Goal: Task Accomplishment & Management: Use online tool/utility

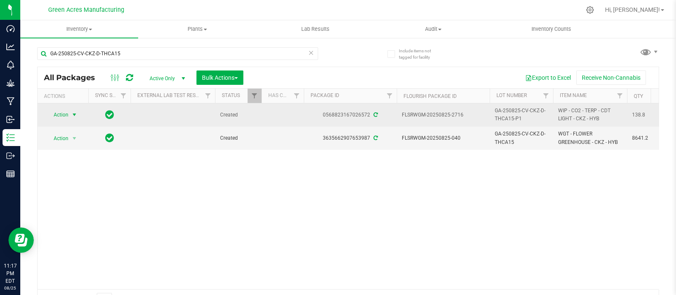
click at [75, 115] on span "select" at bounding box center [74, 115] width 7 height 7
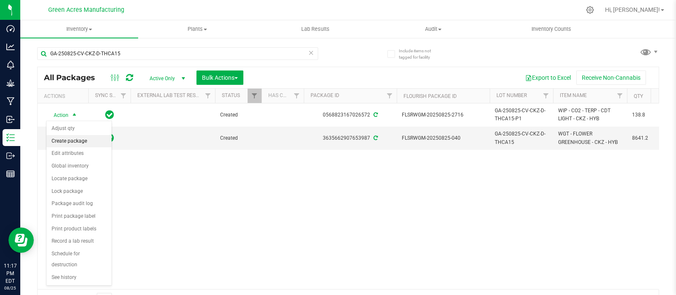
click at [70, 141] on li "Create package" at bounding box center [78, 141] width 65 height 13
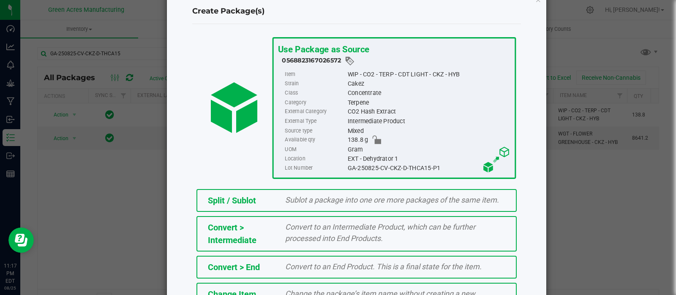
scroll to position [114, 0]
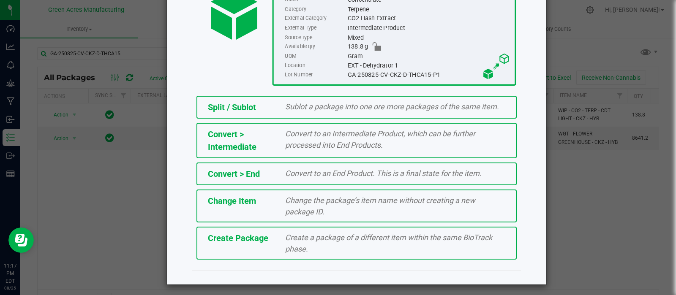
click at [342, 245] on div "Create a package of a different item within the same BioTrack phase." at bounding box center [395, 243] width 233 height 23
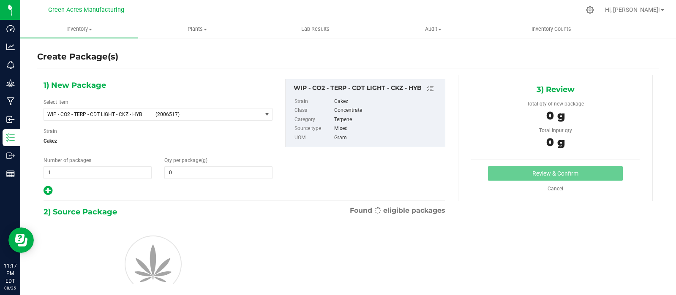
type input "0.0000"
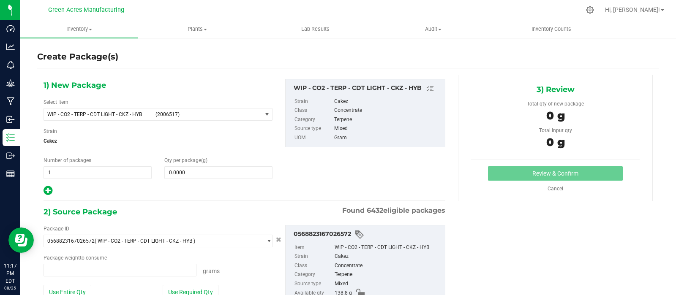
type input "0.0000 g"
drag, startPoint x: 144, startPoint y: 113, endPoint x: 42, endPoint y: 115, distance: 101.4
click at [42, 115] on div "1) New Package Select Item WIP - CO2 - TERP - CDT LIGHT - CKZ - HYB (2006517) 0…" at bounding box center [158, 137] width 242 height 117
copy span "WIP - CO2 - TERP - CDT LIGHT - CKZ - HYB"
click at [264, 113] on span "select" at bounding box center [267, 114] width 7 height 7
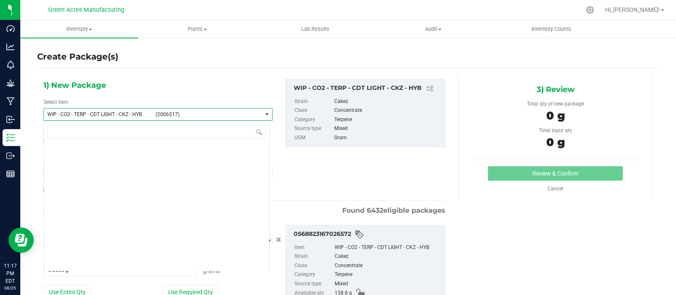
scroll to position [215616, 0]
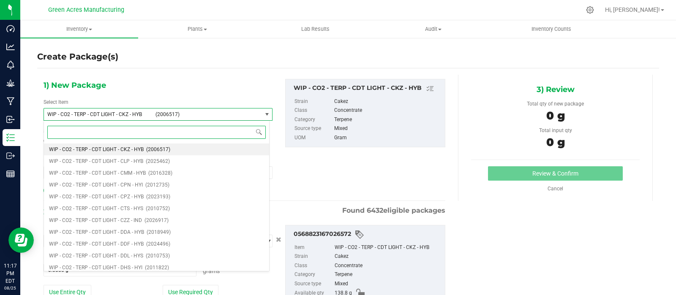
paste input "WIP - CO2 - TERP - CDT LIGHT - CKZ - HYB"
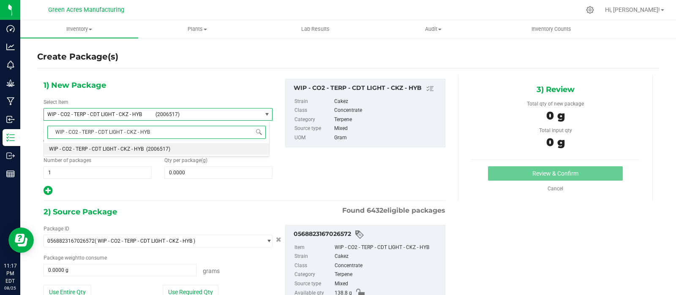
scroll to position [0, 0]
click at [63, 131] on input "WIP - CO2 - TERP - CDT LIGHT - CKZ - HYB" at bounding box center [156, 132] width 218 height 13
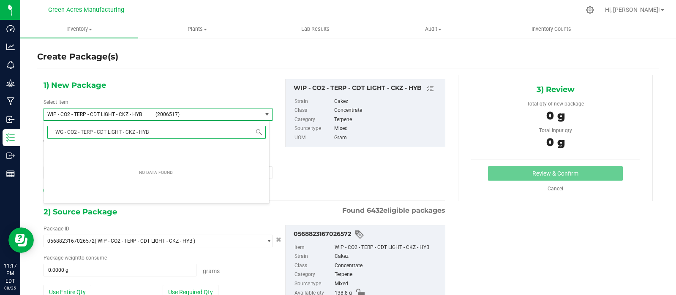
type input "WGT - CO2 - TERP - CDT LIGHT - CKZ - HYB"
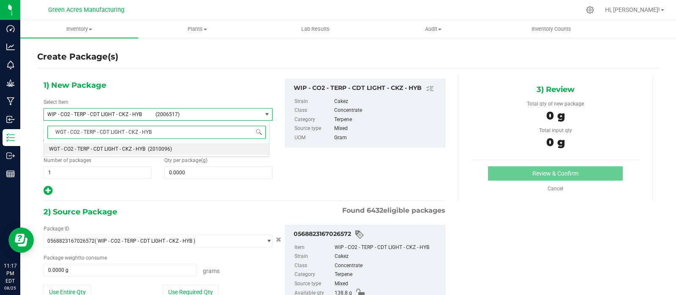
click at [113, 149] on span "WGT - CO2 - TERP - CDT LIGHT - CKZ - HYB" at bounding box center [97, 149] width 96 height 6
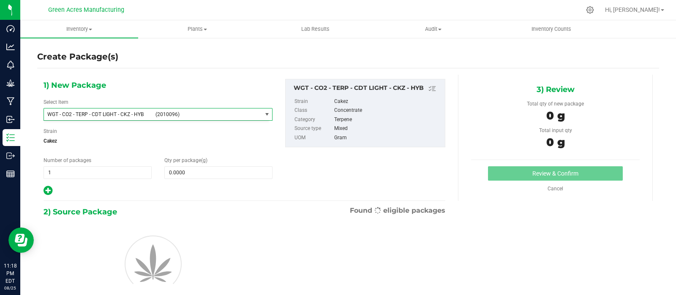
type input "0.0000"
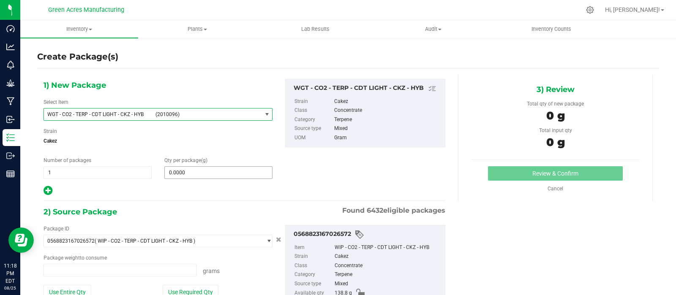
type input "0.0000 g"
click at [206, 178] on div "1) New Package Select Item WGT - CO2 - TERP - CDT LIGHT - CKZ - HYB (2010096) W…" at bounding box center [158, 137] width 242 height 117
click at [205, 176] on span at bounding box center [218, 172] width 108 height 13
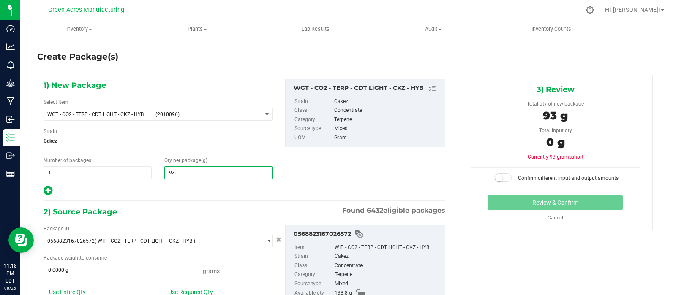
type input "93.1"
type input "93.1000"
click at [73, 286] on button "Use Entire Qty" at bounding box center [68, 292] width 48 height 14
type input "138.8000 g"
click at [501, 177] on span at bounding box center [503, 178] width 17 height 8
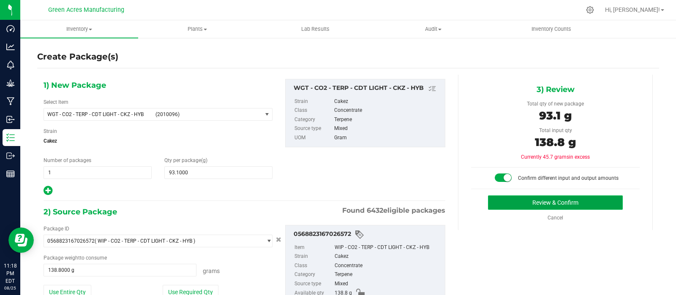
click at [568, 199] on button "Review & Confirm" at bounding box center [555, 203] width 135 height 14
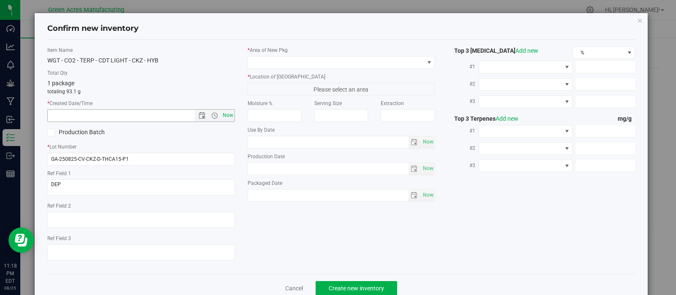
click at [227, 114] on span "Now" at bounding box center [228, 115] width 14 height 12
type input "8/25/2025 11:18 PM"
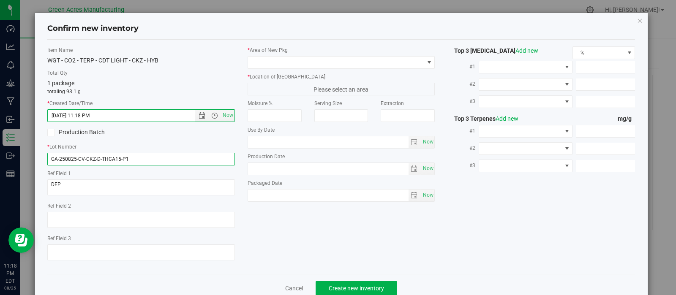
click at [142, 160] on input "GA-250825-CV-CKZ-D-THCA15-P1" at bounding box center [141, 159] width 188 height 13
type input "GA-250825-CV-CKZ-D-THCA15-P1-AD"
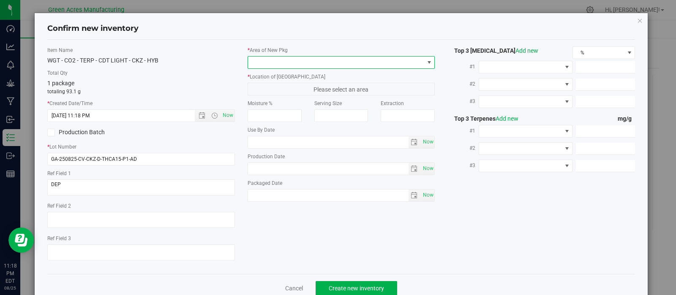
click at [426, 62] on span at bounding box center [429, 62] width 7 height 7
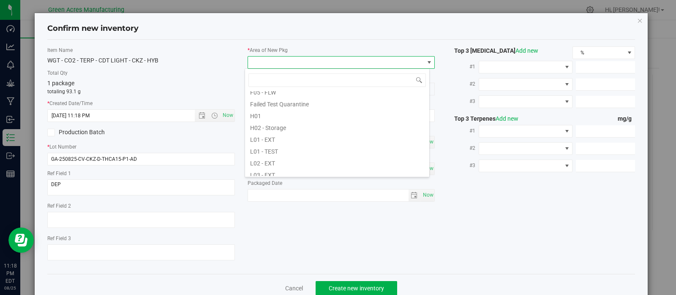
scroll to position [134, 0]
click at [308, 152] on li "L03 - EXT" at bounding box center [337, 153] width 184 height 12
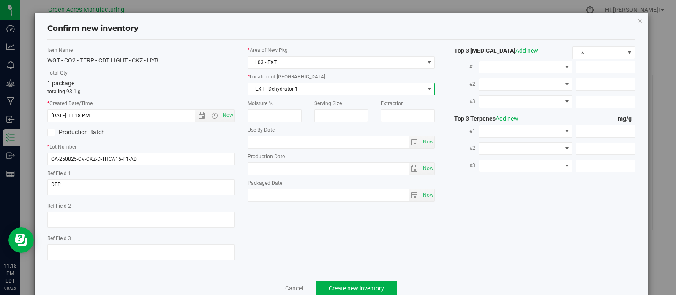
click at [349, 88] on span "EXT - Dehydrator 1" at bounding box center [336, 89] width 176 height 12
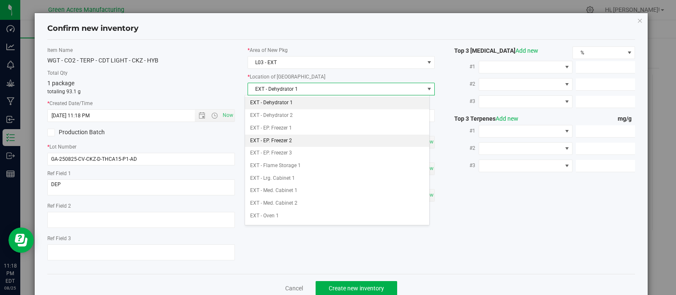
click at [296, 141] on li "EXT - EP. Freezer 2" at bounding box center [337, 141] width 184 height 13
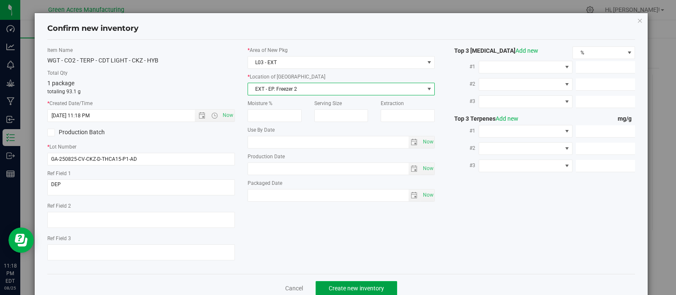
click at [361, 288] on span "Create new inventory" at bounding box center [356, 288] width 55 height 7
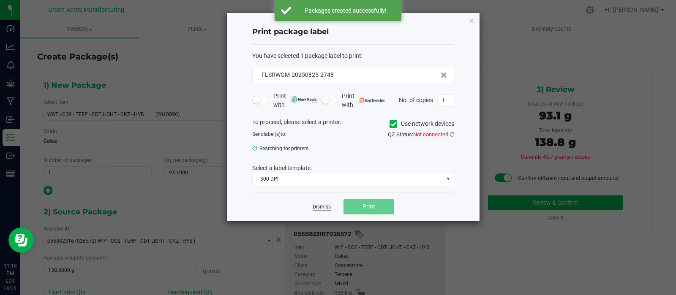
click at [322, 207] on link "Dismiss" at bounding box center [322, 207] width 18 height 7
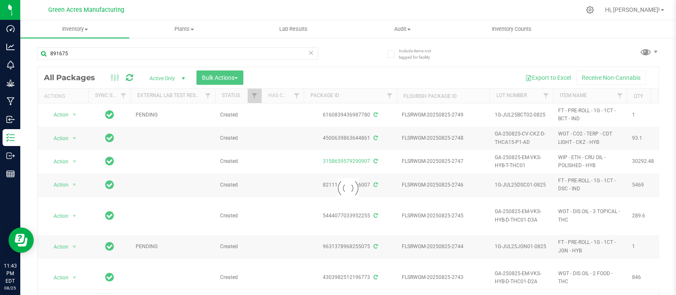
type input "891675"
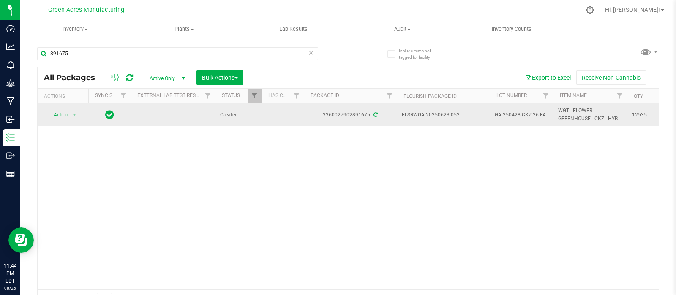
click at [547, 116] on span "GA-250428-CKZ-26-FA" at bounding box center [521, 115] width 53 height 8
drag, startPoint x: 545, startPoint y: 114, endPoint x: 482, endPoint y: 110, distance: 62.6
